Goal: Transaction & Acquisition: Purchase product/service

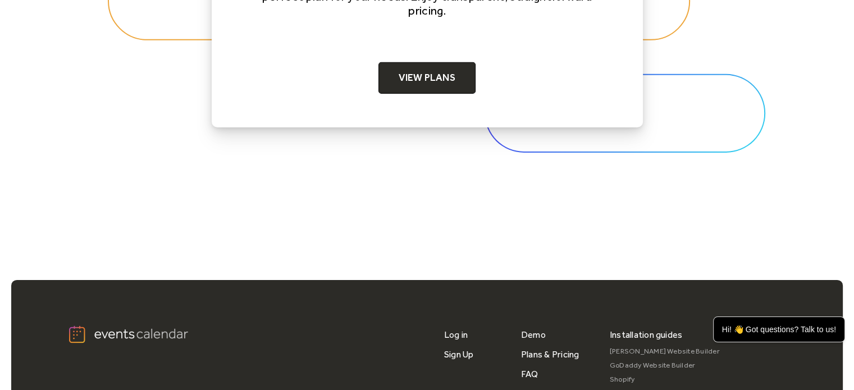
scroll to position [3594, 0]
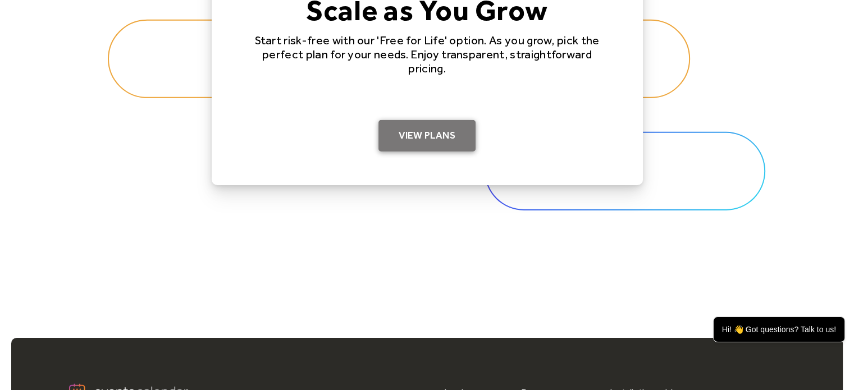
click at [401, 142] on link "View Plans" at bounding box center [426, 135] width 97 height 31
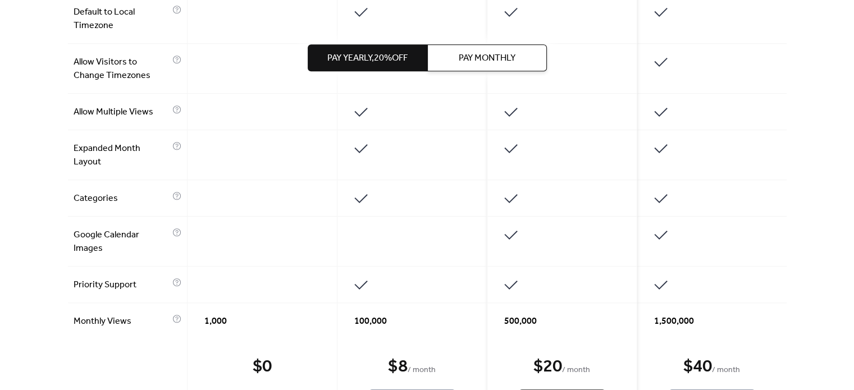
scroll to position [842, 0]
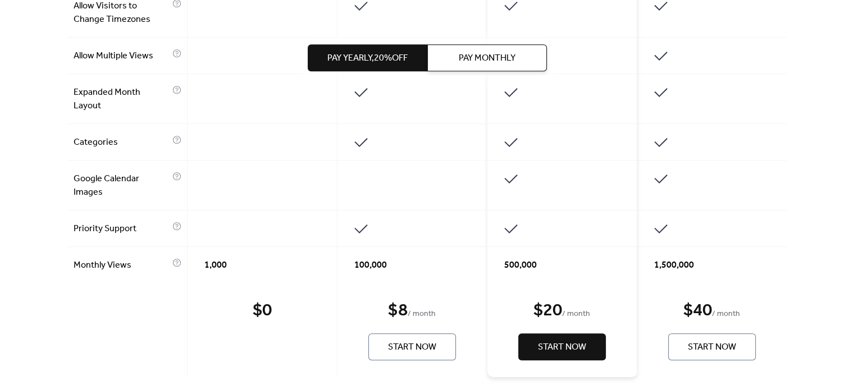
click at [438, 352] on button "Start Now" at bounding box center [412, 347] width 88 height 27
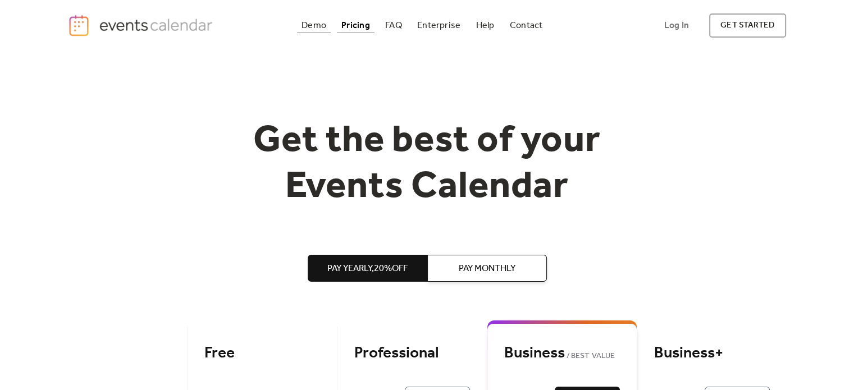
click at [321, 22] on div "Demo" at bounding box center [314, 25] width 25 height 6
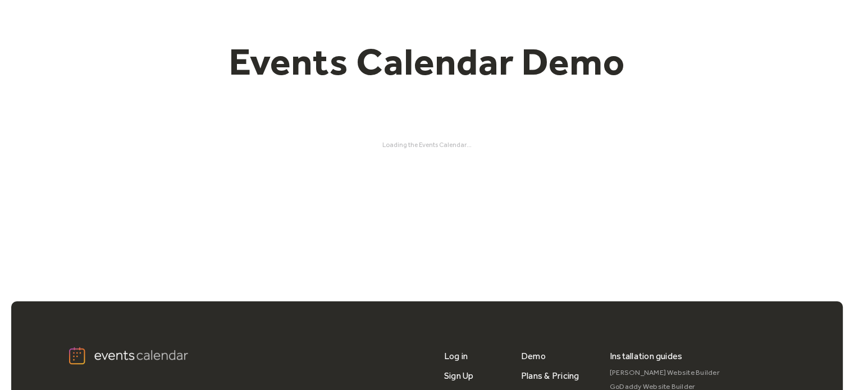
scroll to position [56, 0]
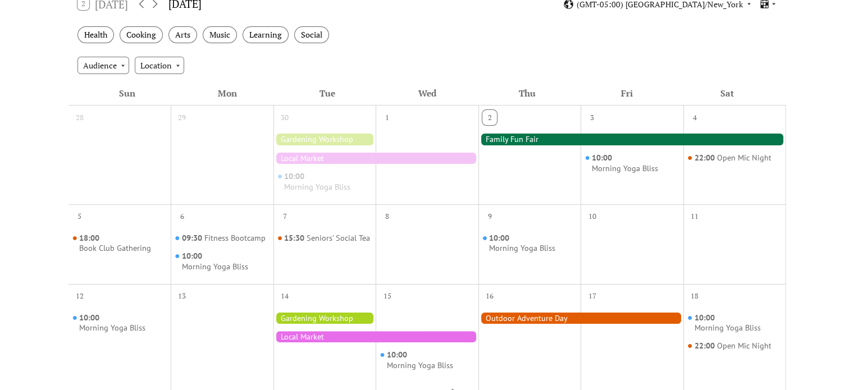
scroll to position [225, 0]
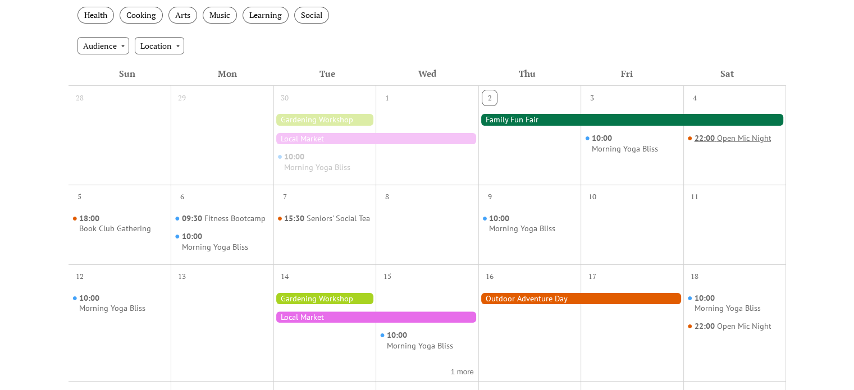
click at [717, 134] on div "Open Mic Night" at bounding box center [744, 138] width 54 height 11
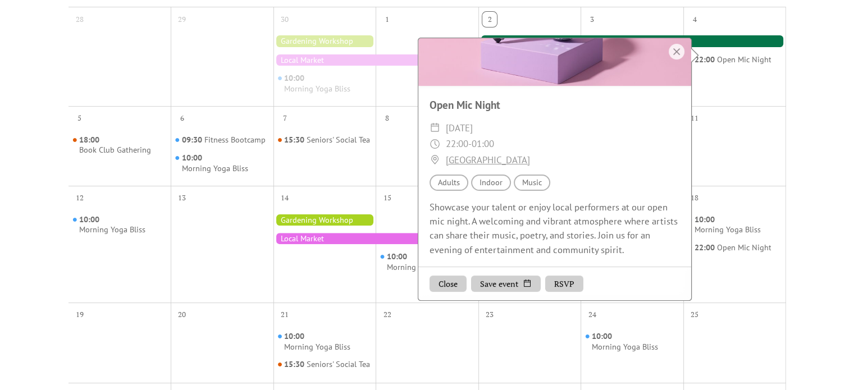
scroll to position [337, 0]
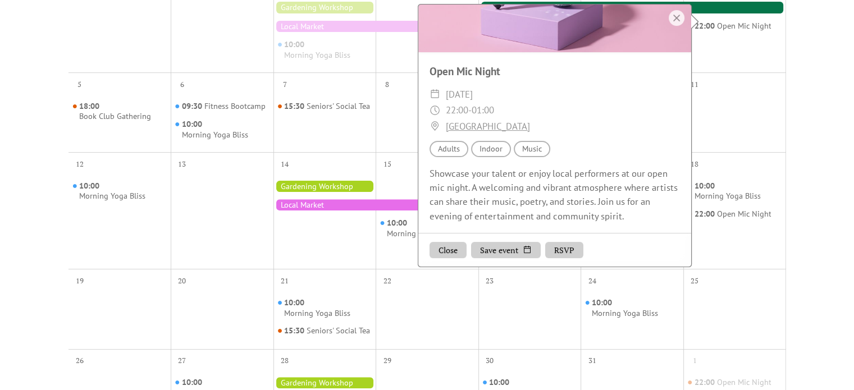
click at [575, 253] on button "RSVP" at bounding box center [564, 249] width 38 height 17
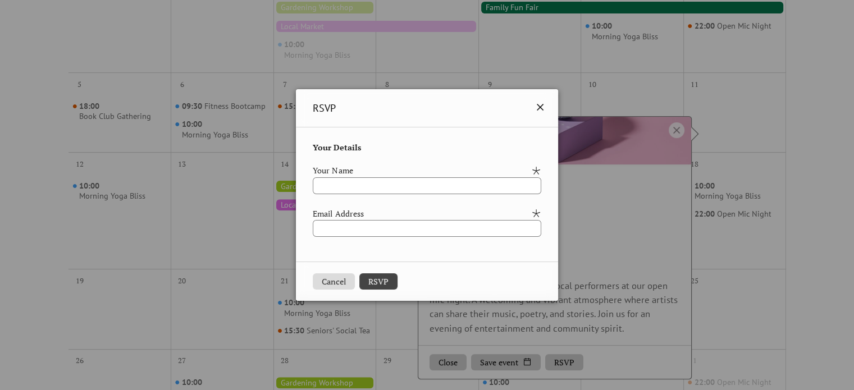
click at [547, 108] on icon at bounding box center [539, 107] width 13 height 13
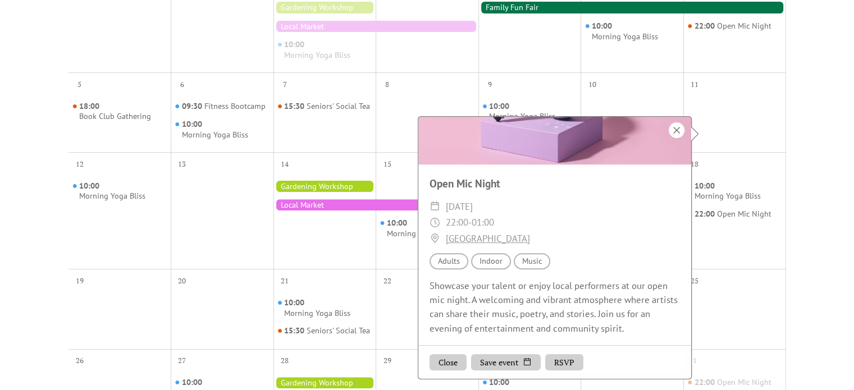
click at [680, 130] on div at bounding box center [677, 130] width 16 height 16
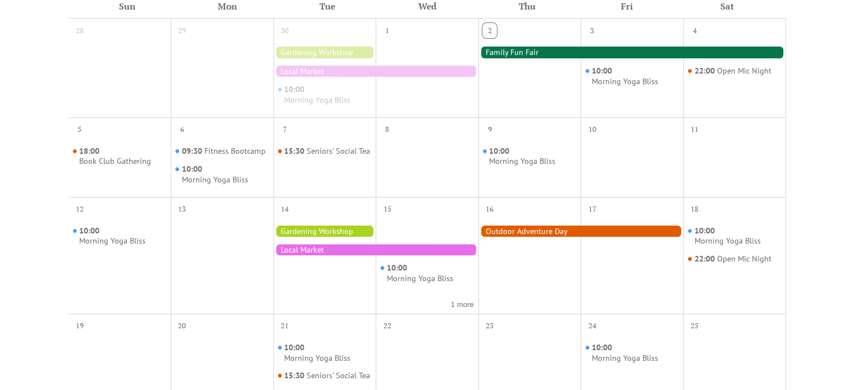
scroll to position [281, 0]
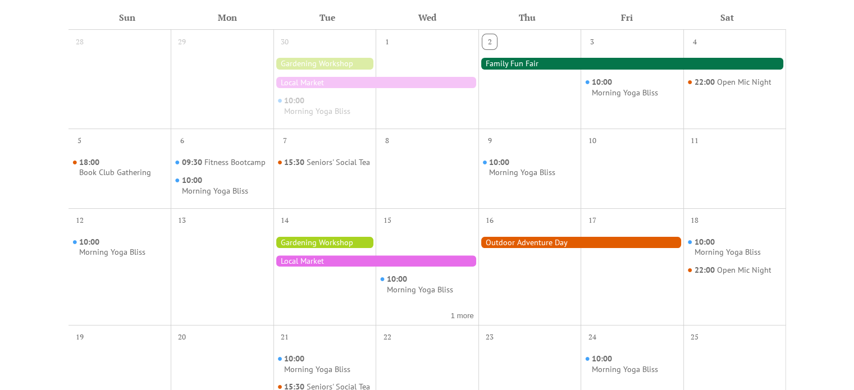
click at [523, 243] on div at bounding box center [580, 242] width 205 height 11
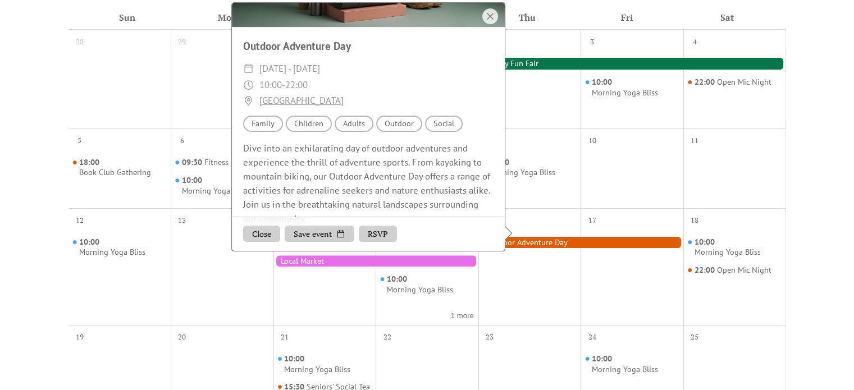
scroll to position [131, 0]
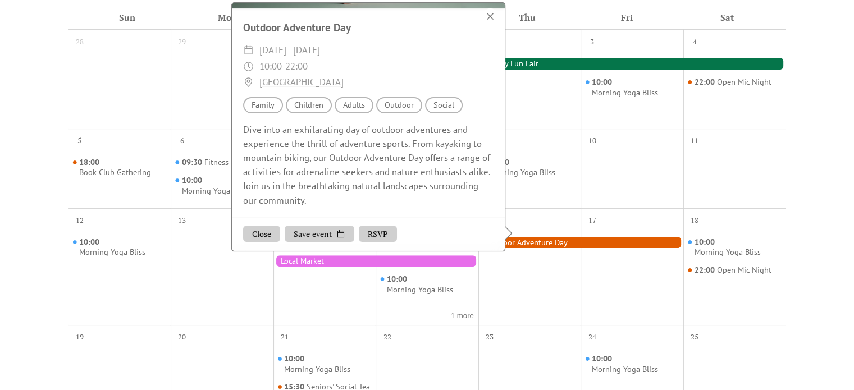
click at [490, 24] on div at bounding box center [490, 16] width 16 height 16
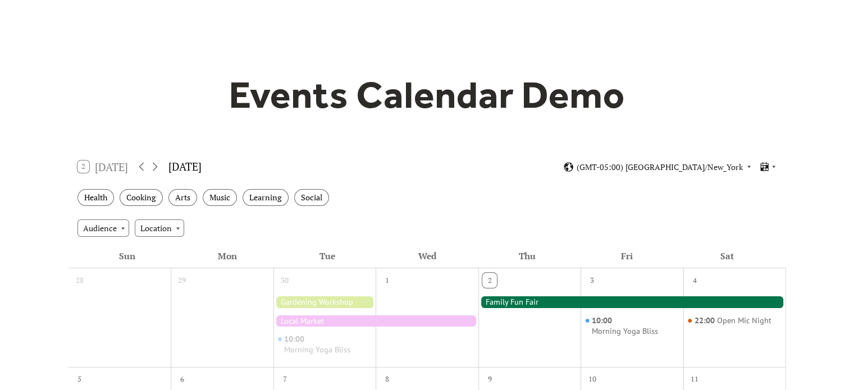
scroll to position [0, 0]
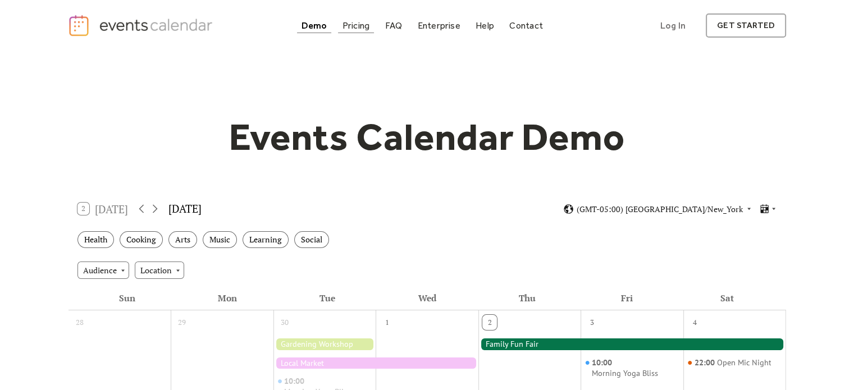
click at [352, 28] on div "Pricing" at bounding box center [357, 25] width 28 height 6
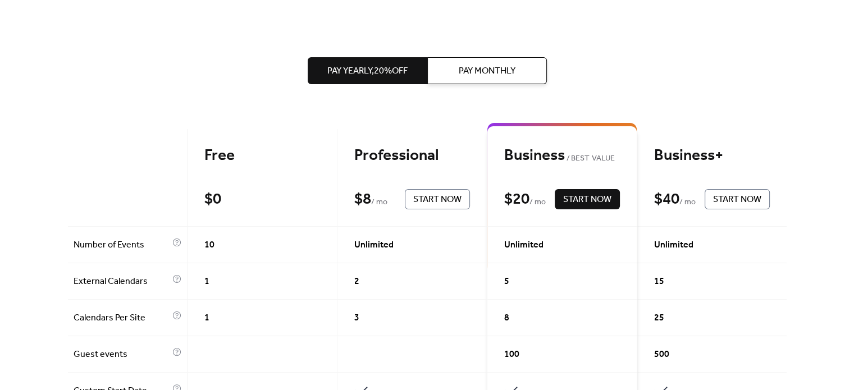
scroll to position [168, 0]
